Goal: Download file/media

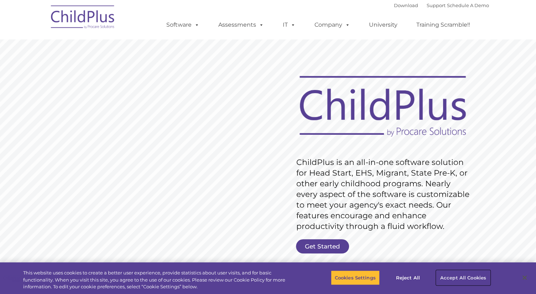
click at [475, 284] on button "Accept All Cookies" at bounding box center [463, 277] width 54 height 15
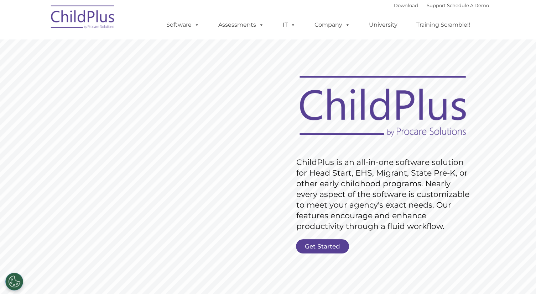
click at [339, 248] on link "Get Started" at bounding box center [322, 247] width 53 height 14
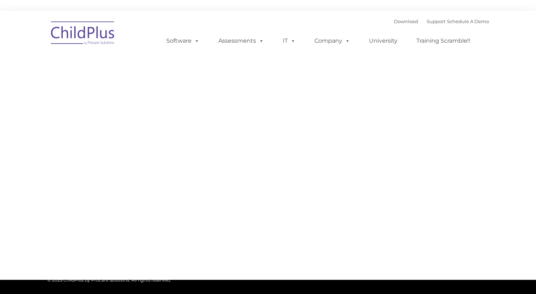
type input ""
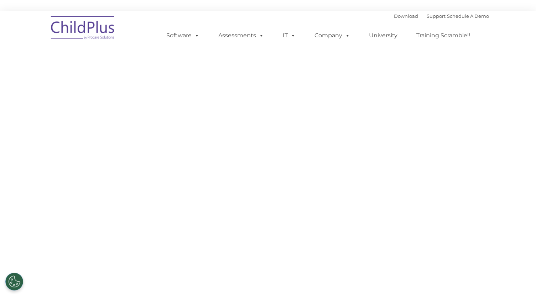
select select "MEDIUM"
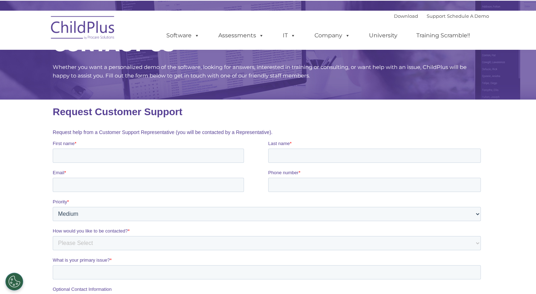
scroll to position [46, 0]
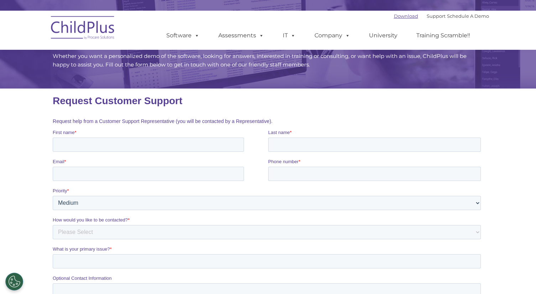
click at [396, 15] on link "Download" at bounding box center [406, 16] width 24 height 6
